Goal: Communication & Community: Answer question/provide support

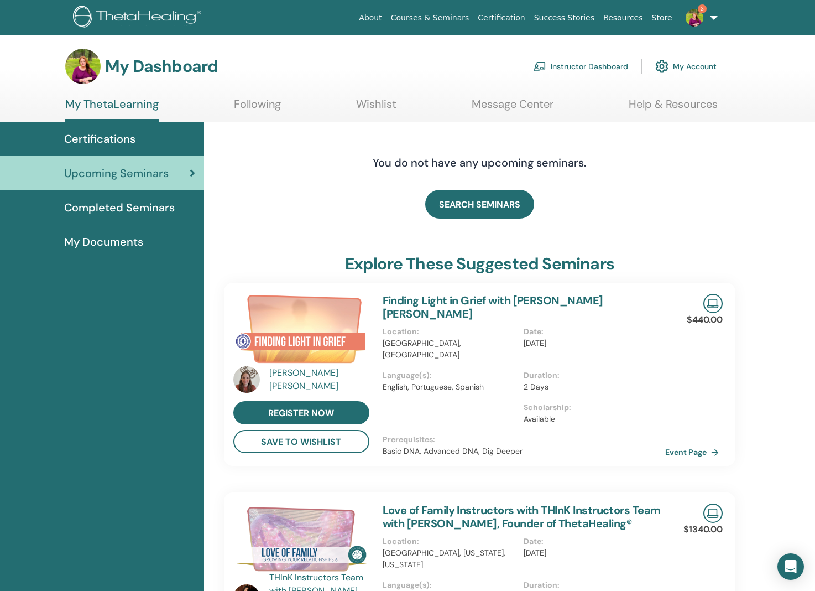
click at [700, 13] on img at bounding box center [695, 18] width 18 height 18
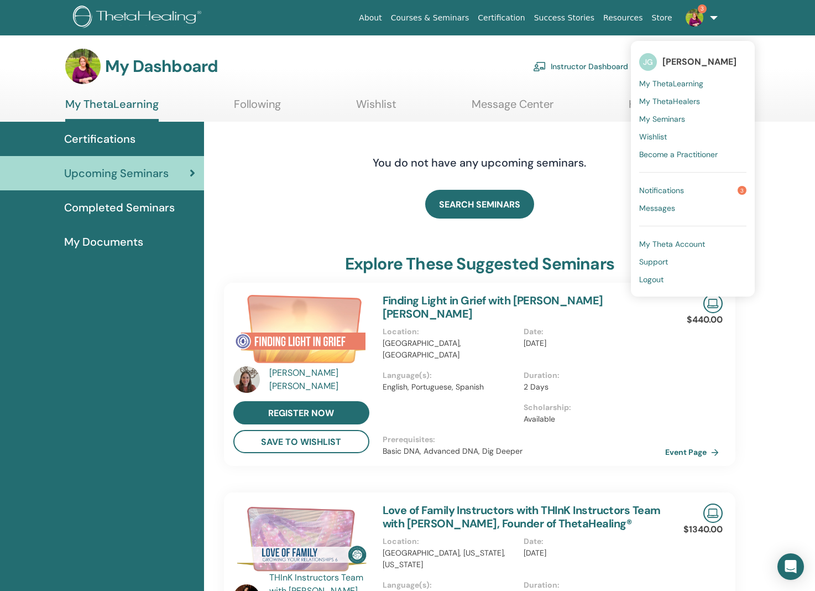
click at [694, 182] on link "Notifications 3" at bounding box center [692, 190] width 107 height 18
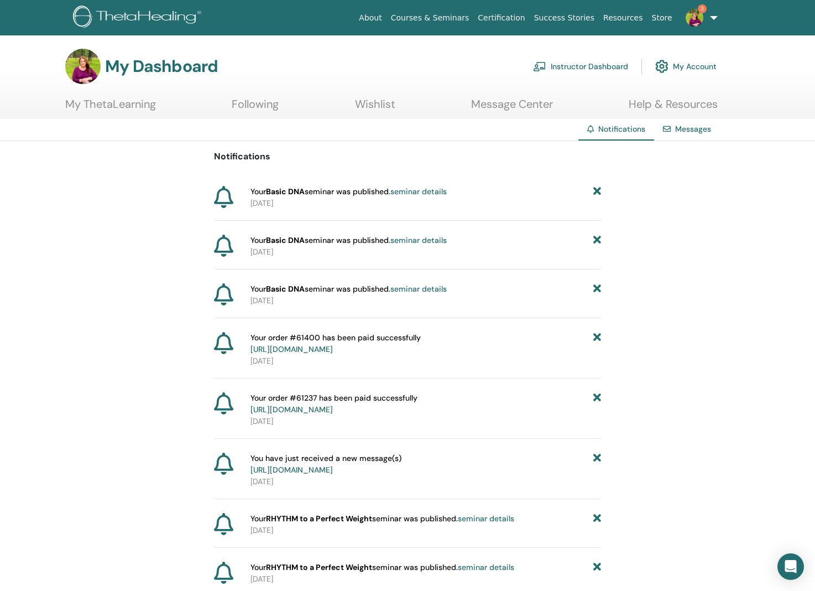
click at [695, 18] on img at bounding box center [695, 18] width 18 height 18
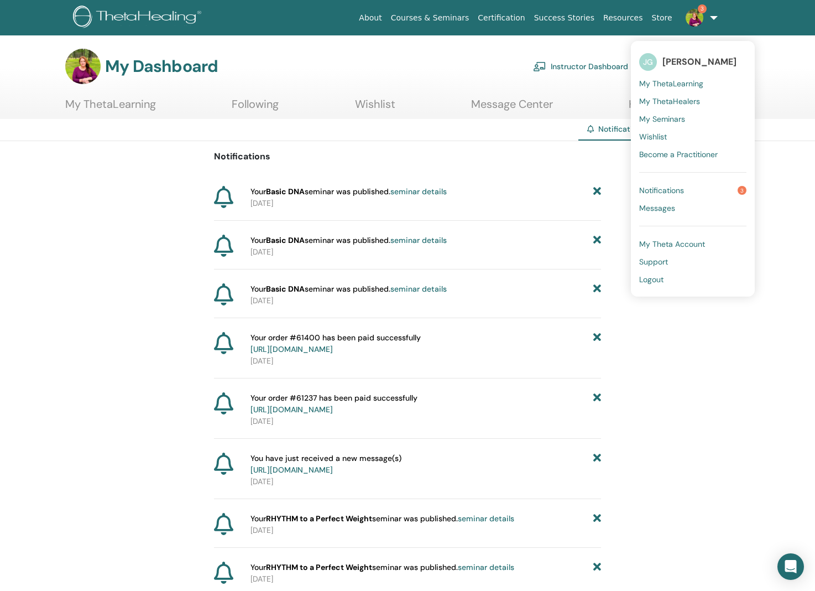
click at [682, 181] on link "Notifications 3" at bounding box center [692, 190] width 107 height 18
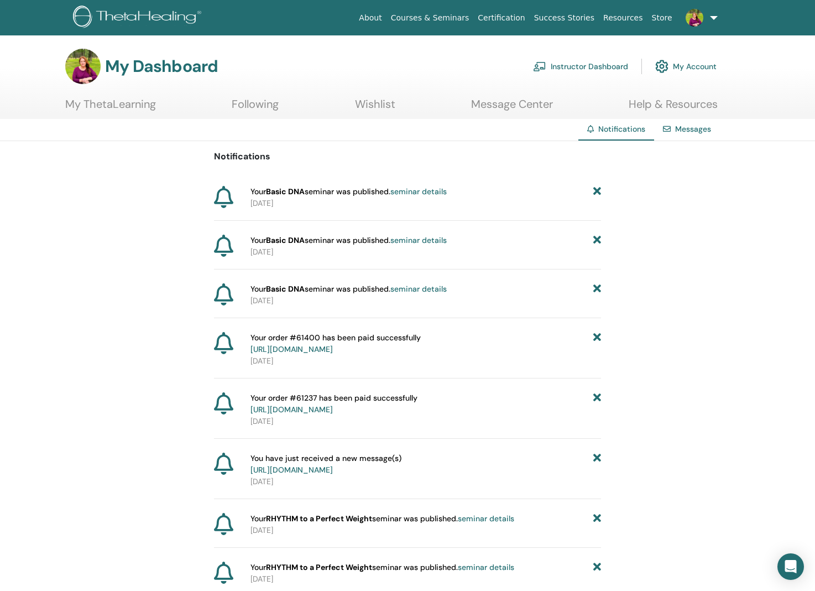
click at [529, 102] on link "Message Center" at bounding box center [512, 108] width 82 height 22
